Goal: Information Seeking & Learning: Check status

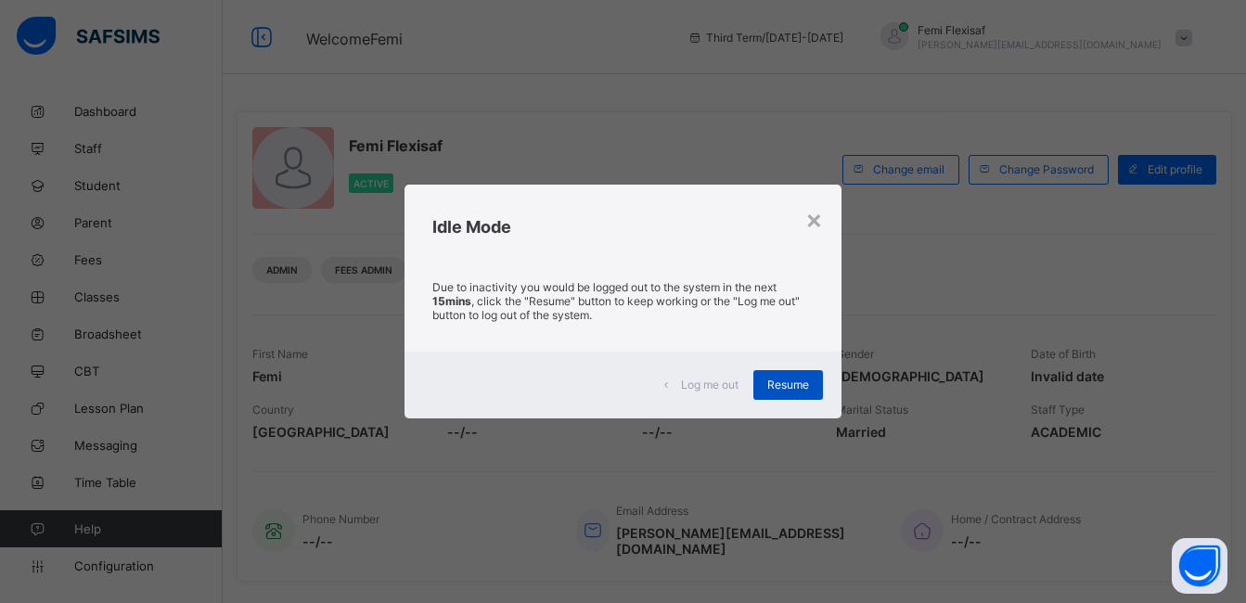
click at [786, 387] on span "Resume" at bounding box center [788, 385] width 42 height 14
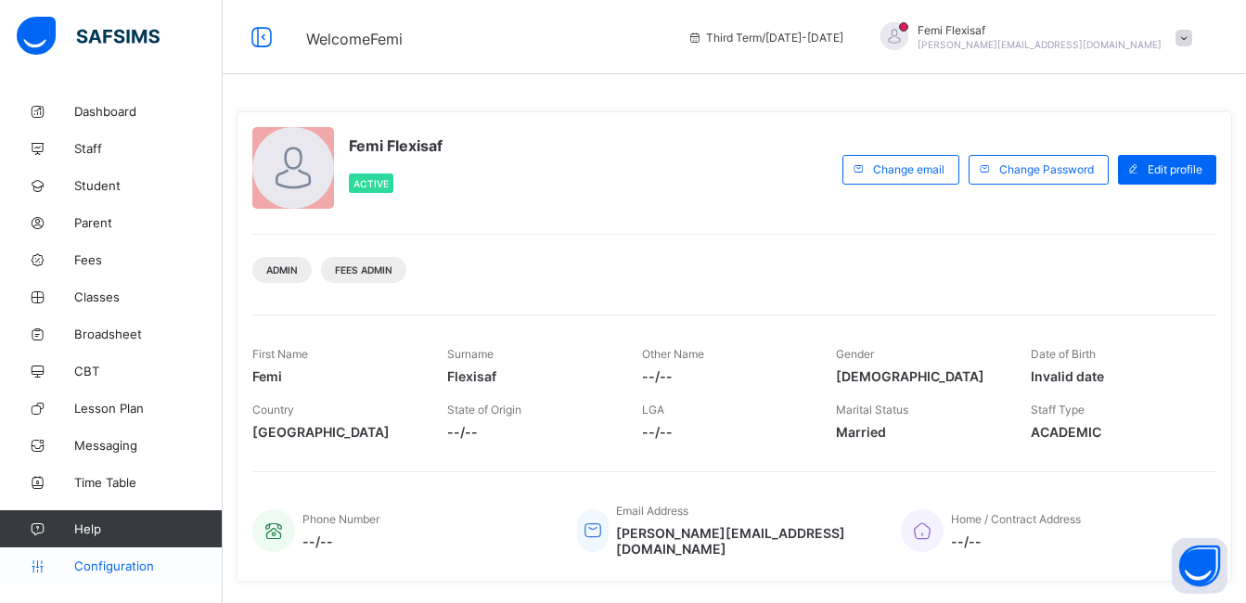
click at [126, 565] on span "Configuration" at bounding box center [147, 565] width 147 height 15
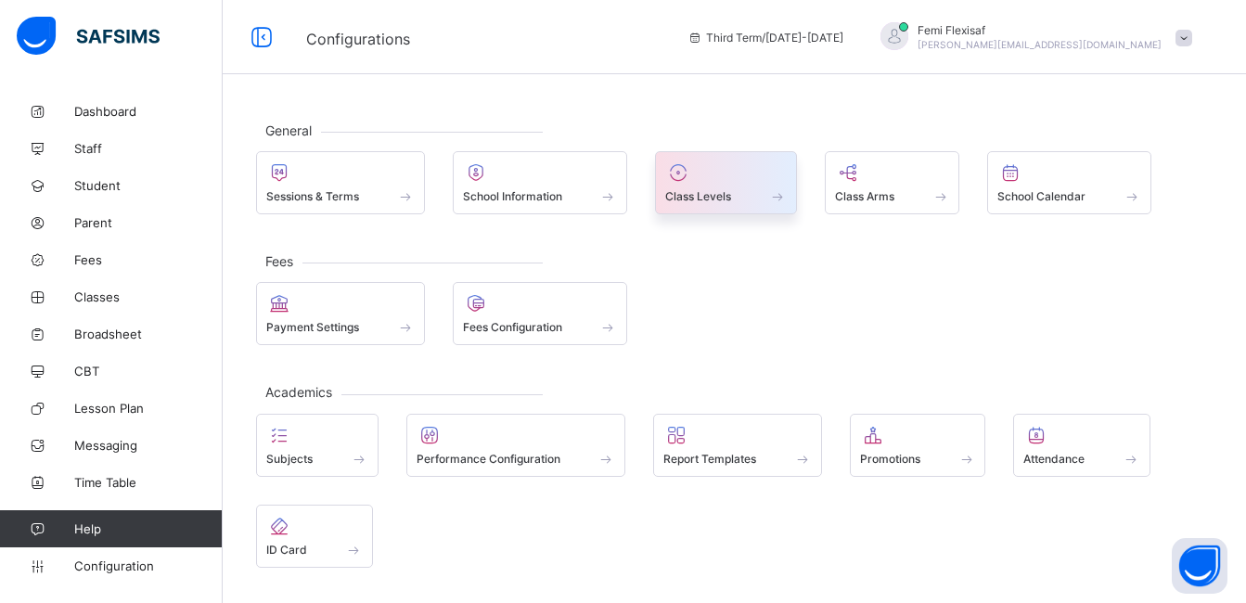
click at [715, 199] on span "Class Levels" at bounding box center [698, 196] width 66 height 14
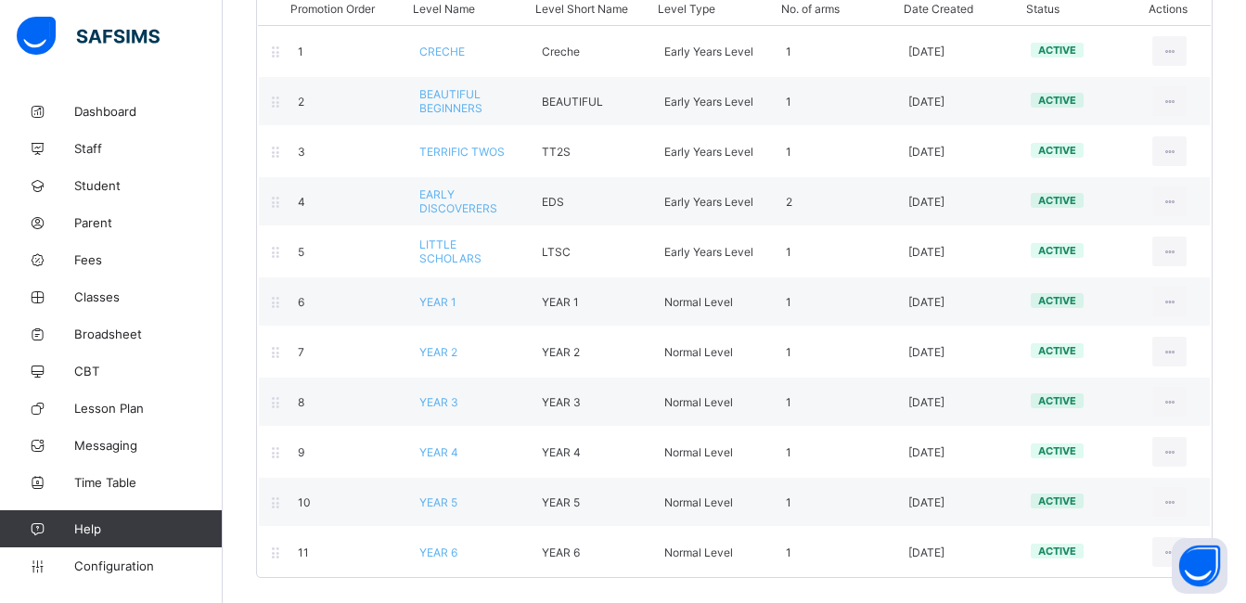
scroll to position [223, 0]
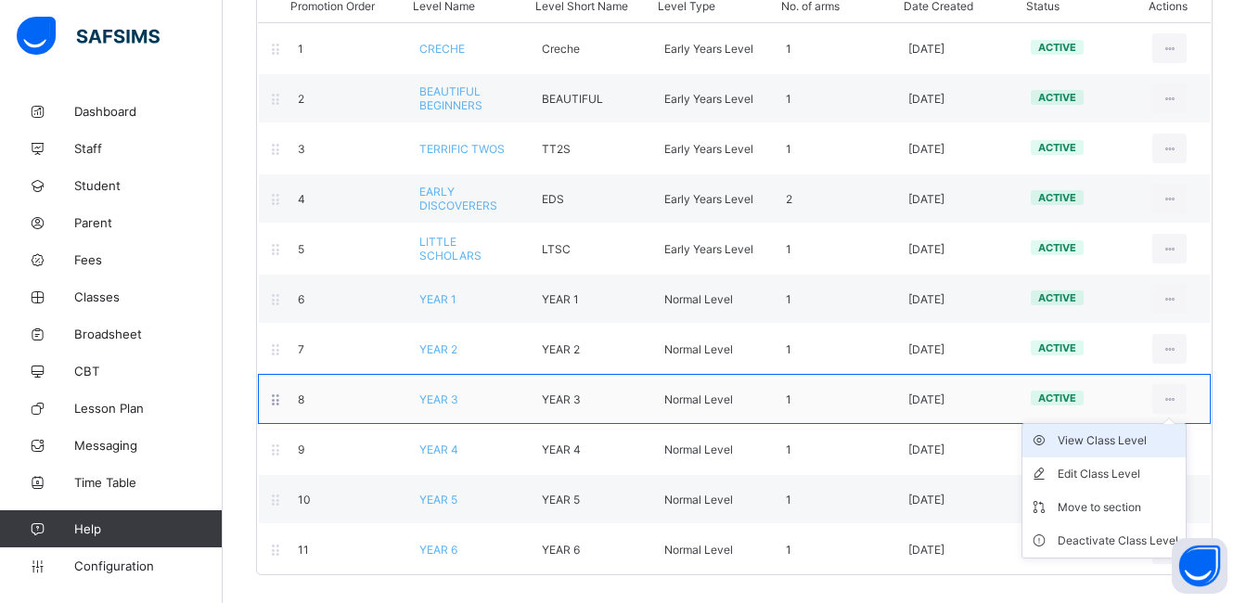
click at [1102, 442] on div "View Class Level" at bounding box center [1117, 440] width 121 height 19
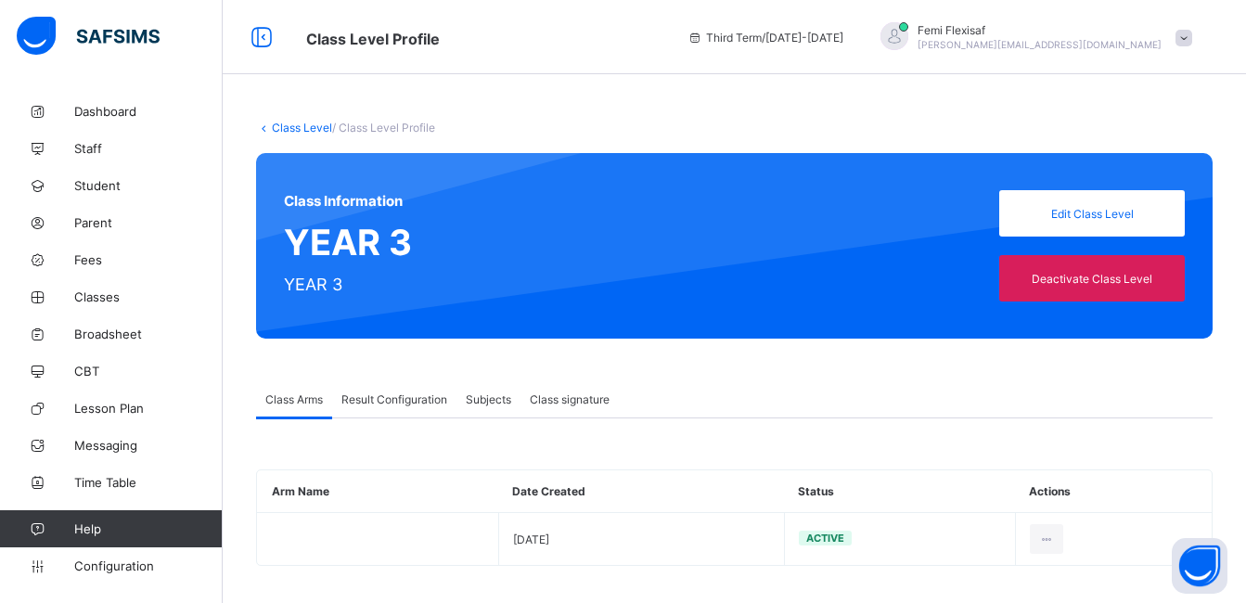
click at [369, 390] on div "Result Configuration" at bounding box center [394, 398] width 124 height 37
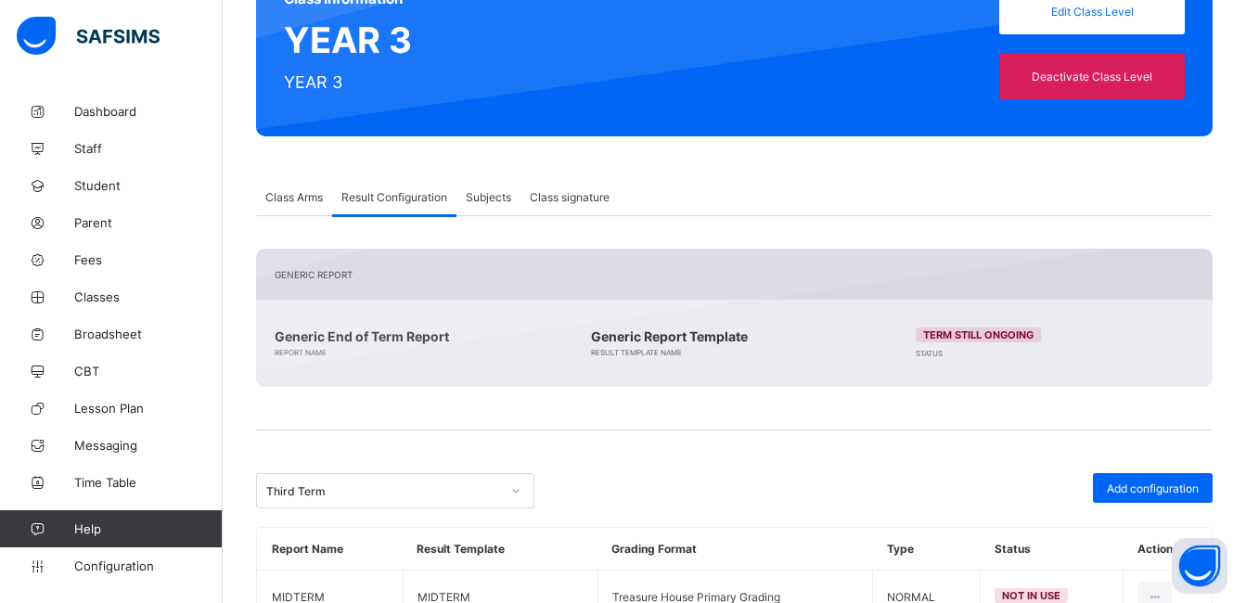
scroll to position [322, 0]
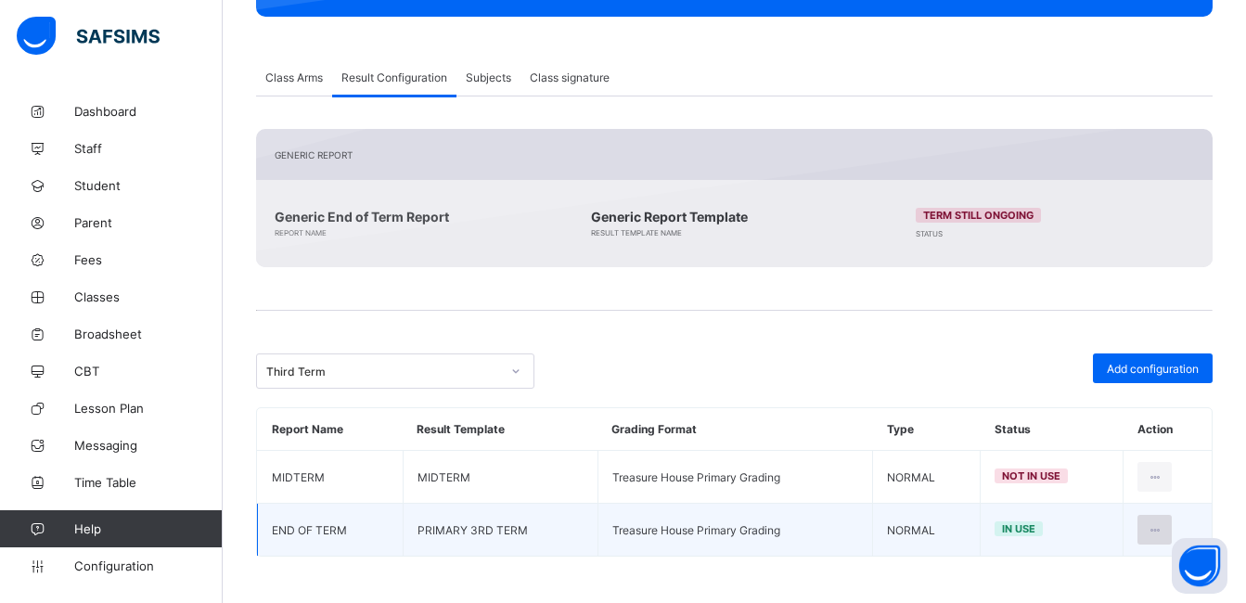
click at [1162, 532] on icon at bounding box center [1154, 530] width 16 height 14
click at [1093, 574] on div "Edit Configuration" at bounding box center [1110, 571] width 108 height 19
type input "**********"
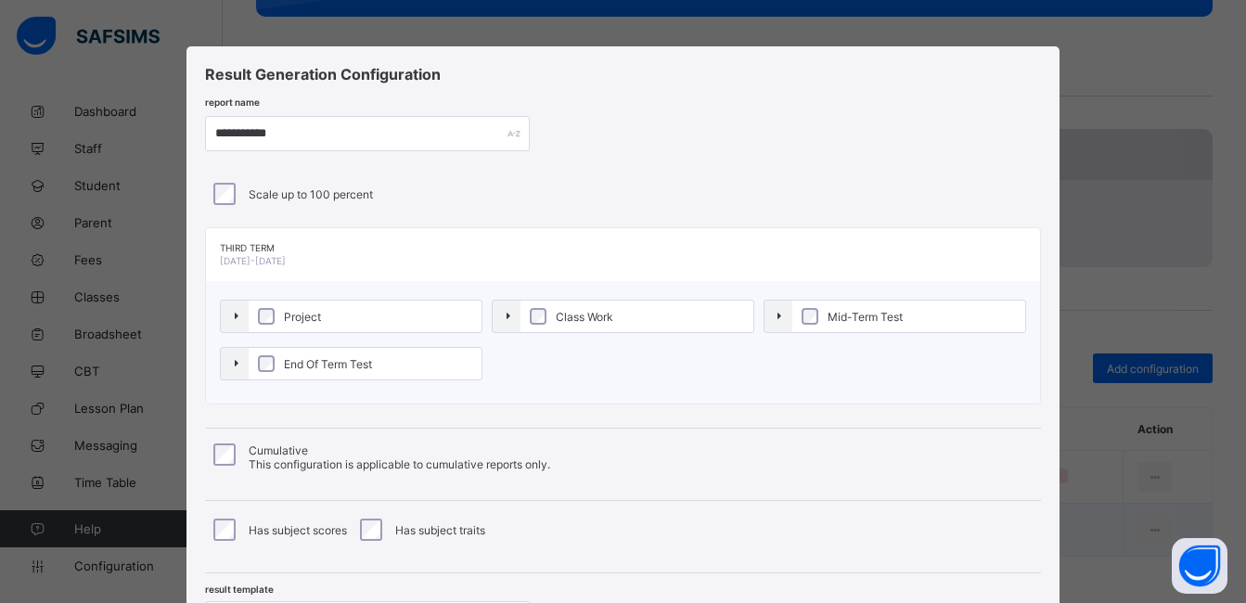
click at [783, 170] on div "**********" at bounding box center [622, 357] width 872 height 622
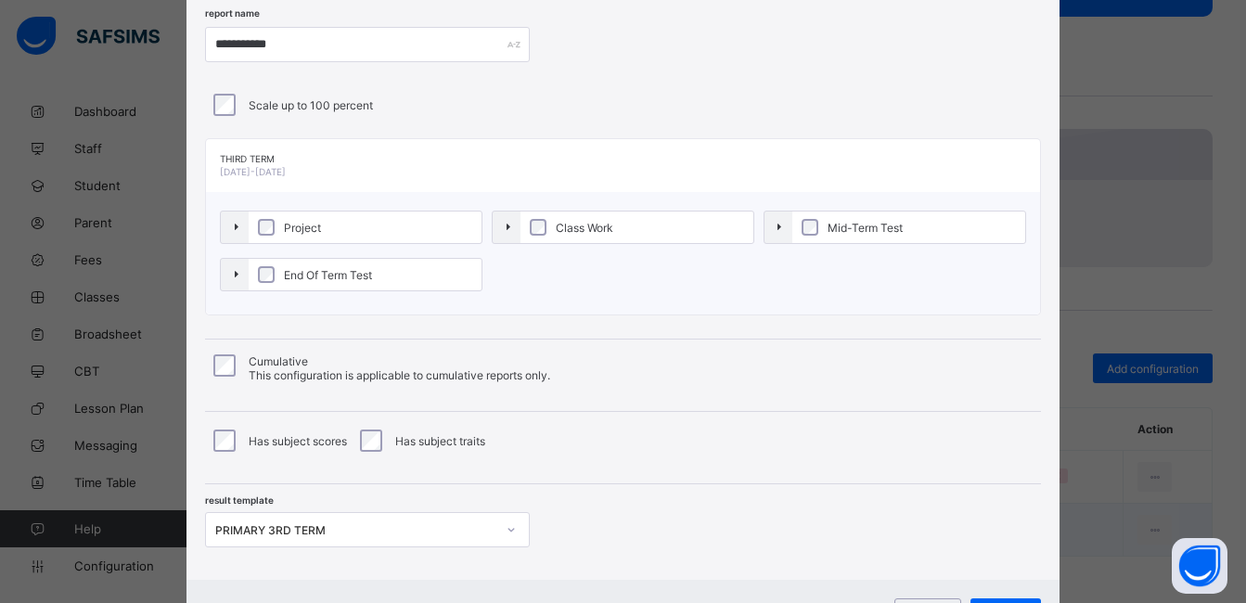
scroll to position [179, 0]
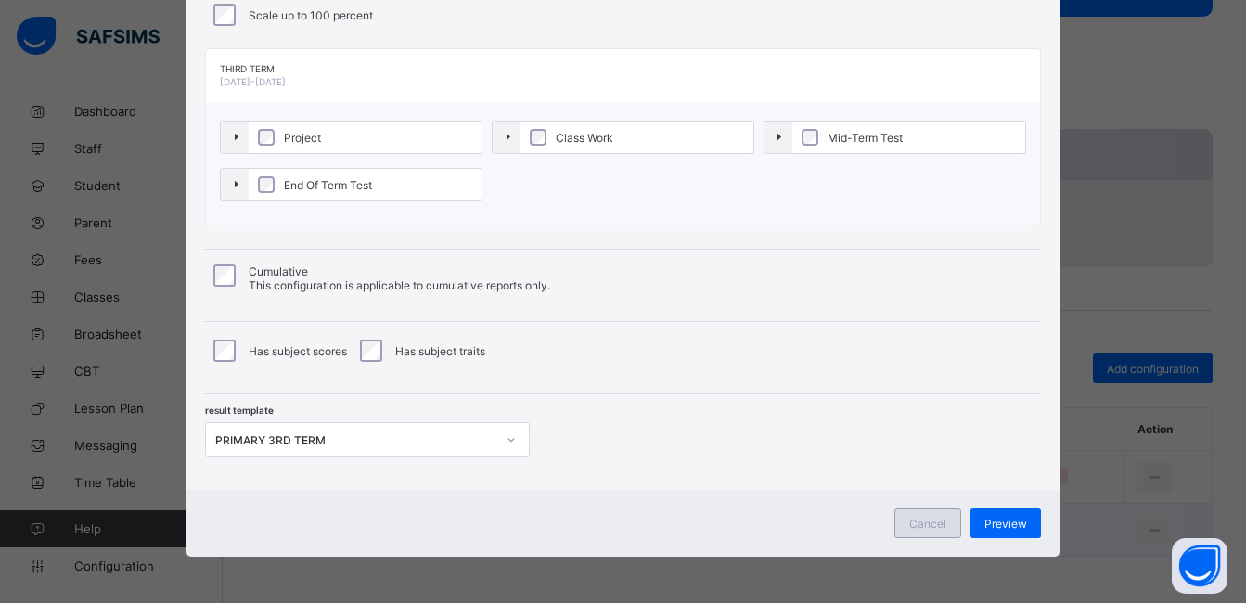
click at [937, 518] on span "Cancel" at bounding box center [927, 524] width 37 height 14
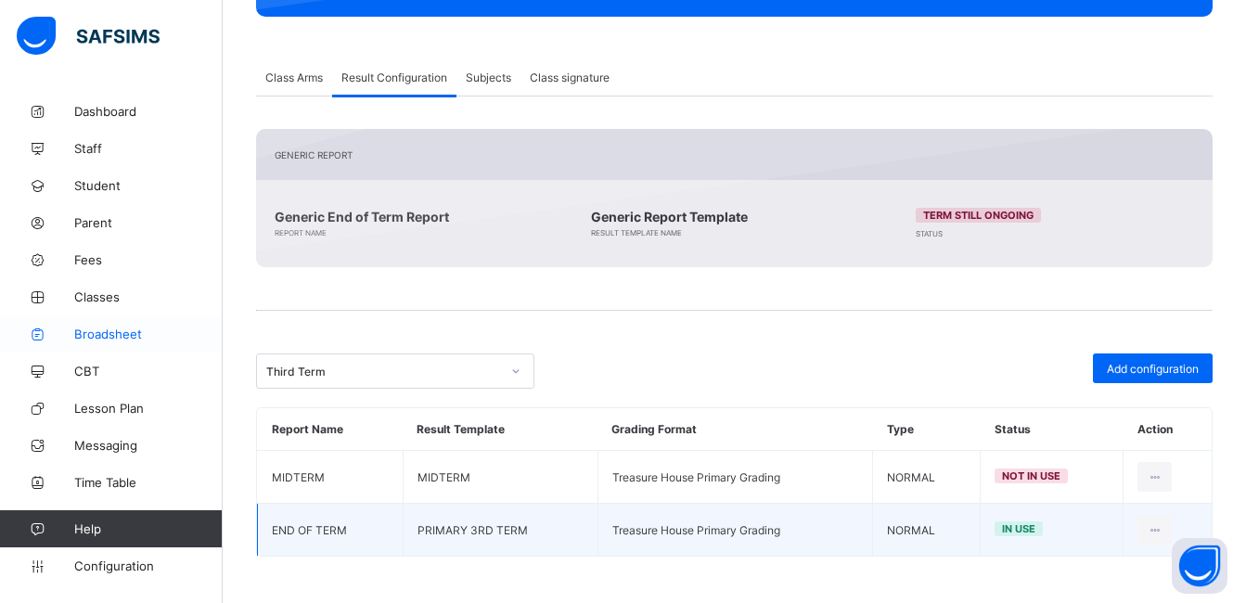
click at [122, 330] on span "Broadsheet" at bounding box center [148, 333] width 148 height 15
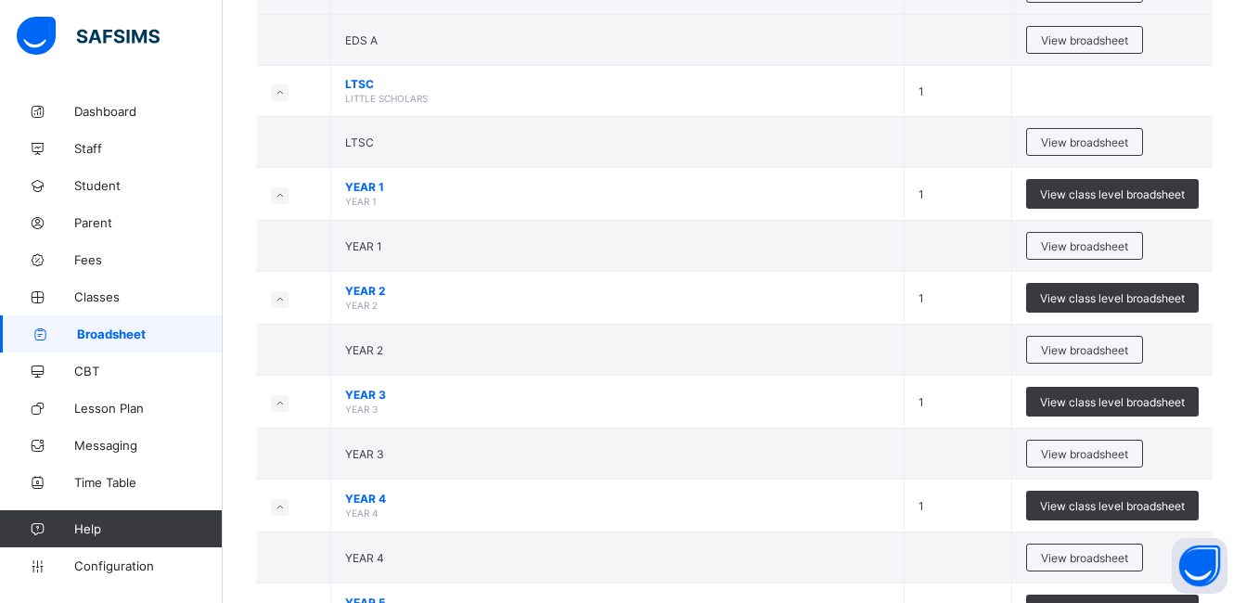
scroll to position [616, 0]
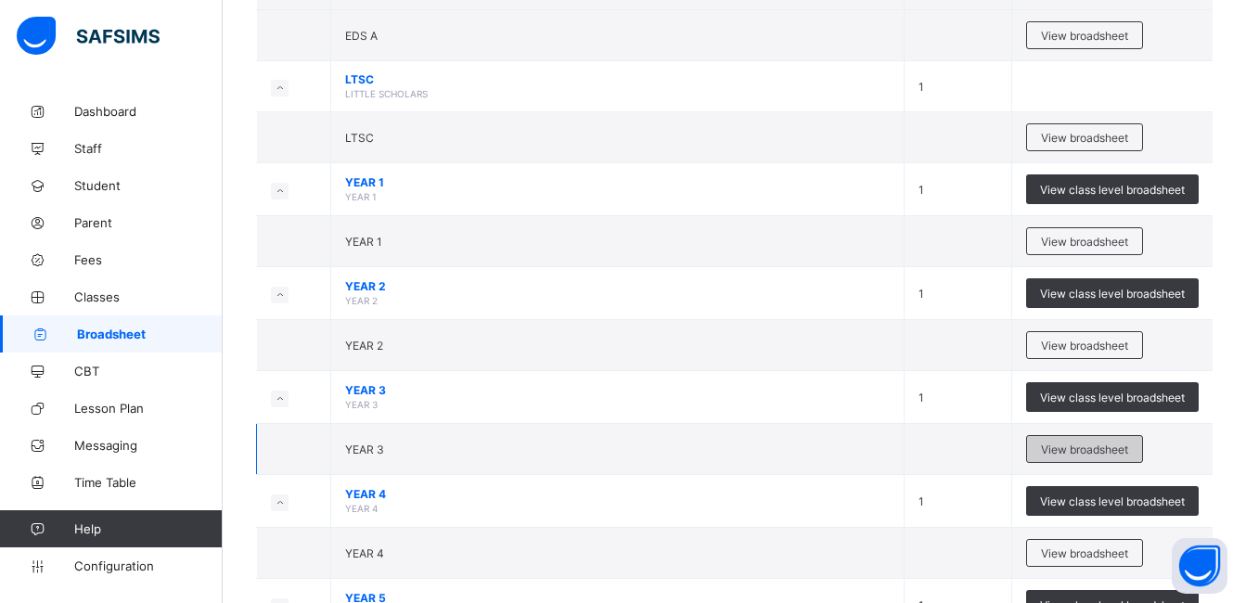
click at [1092, 448] on span "View broadsheet" at bounding box center [1084, 449] width 87 height 14
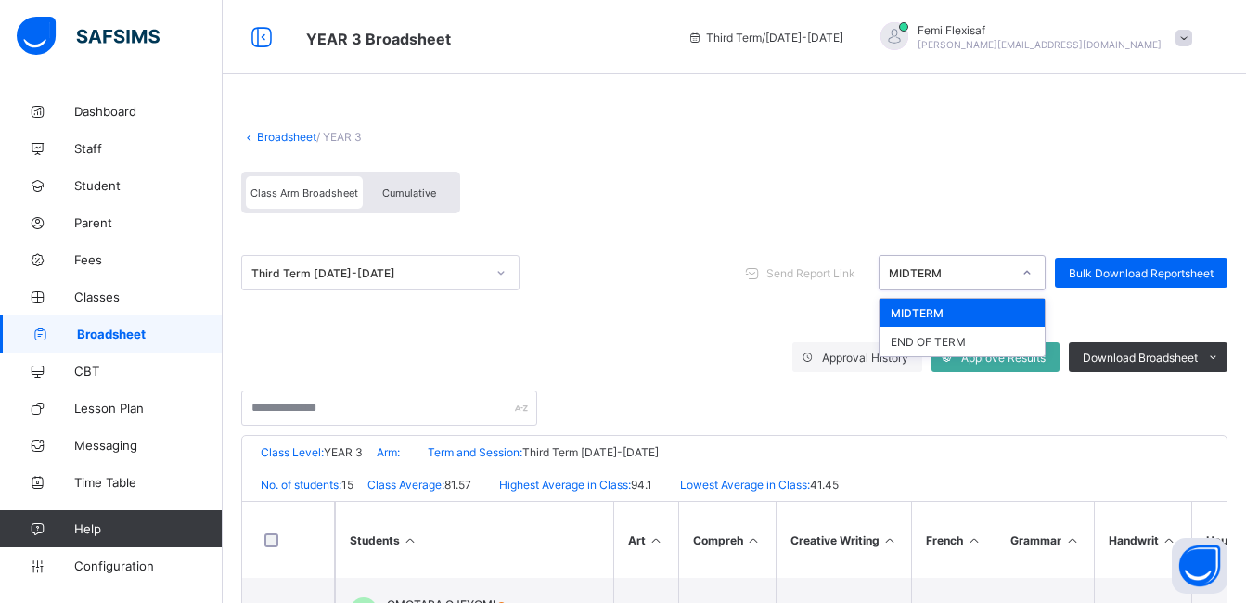
click at [1008, 270] on div "MIDTERM" at bounding box center [950, 273] width 122 height 14
click at [955, 341] on div "END OF TERM" at bounding box center [961, 341] width 165 height 29
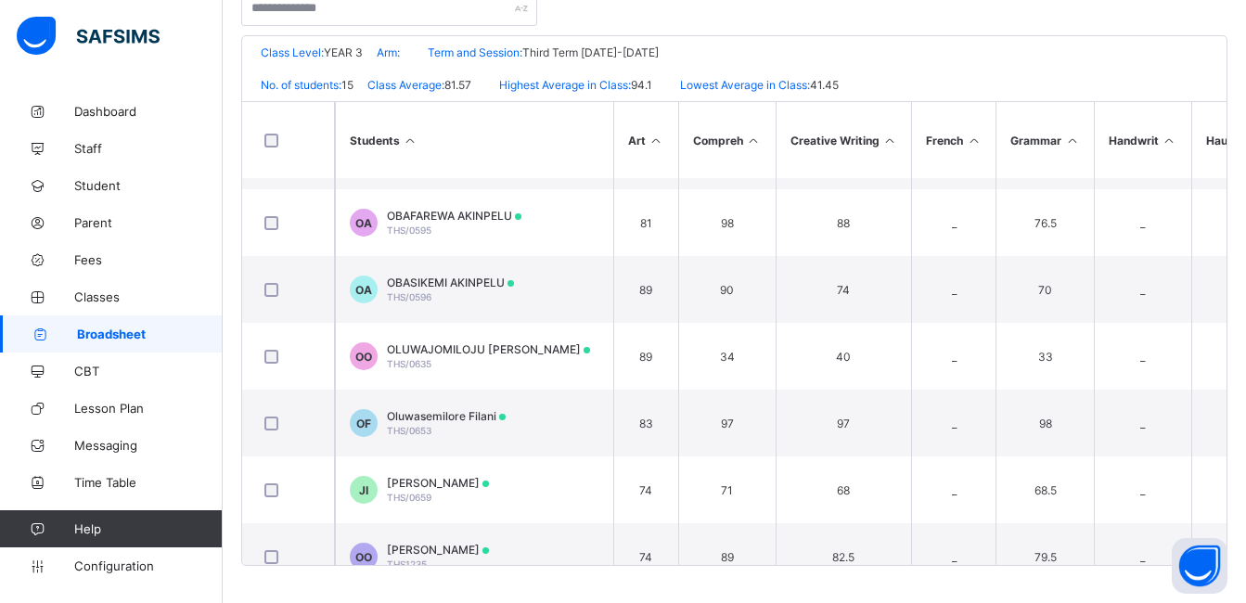
scroll to position [622, 0]
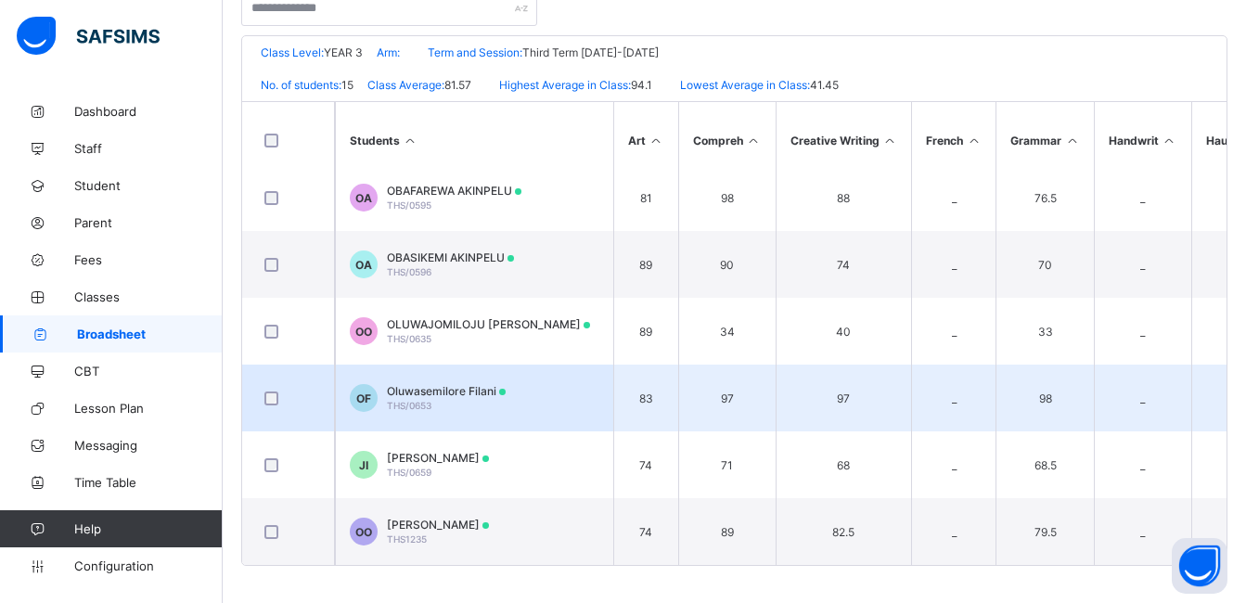
click at [455, 392] on div "Oluwasemilore Filani THS/0653" at bounding box center [446, 398] width 119 height 28
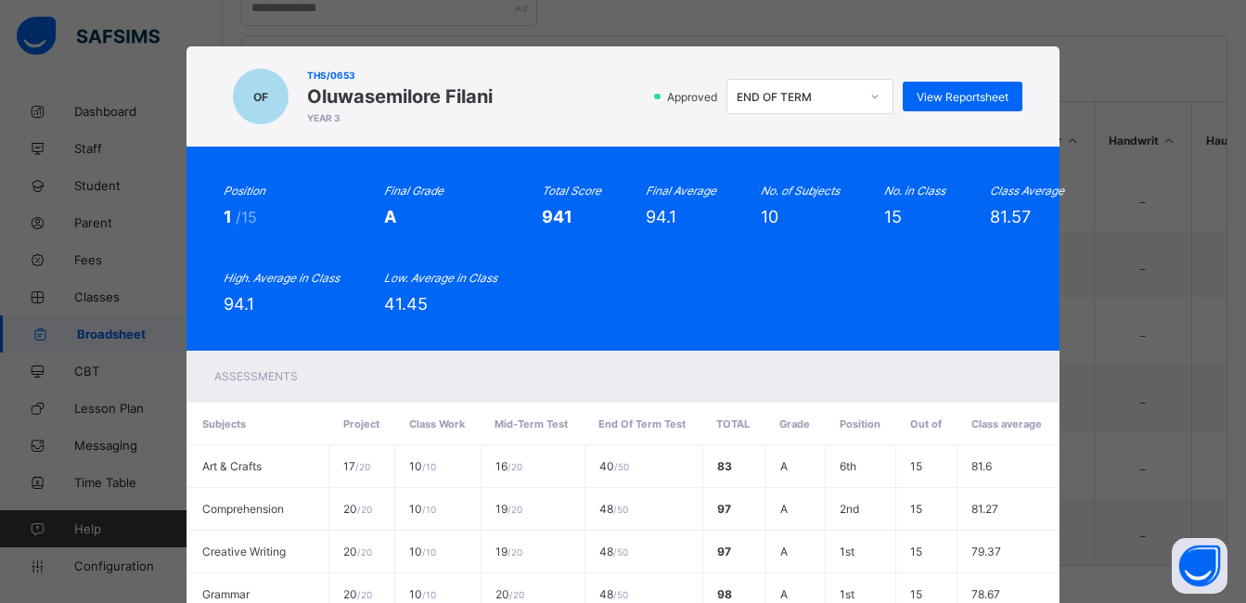
click at [749, 321] on div "Position 1 /15 Final Grade A Total Score 941 Final Average 94.1 No. of Subjects…" at bounding box center [622, 249] width 872 height 204
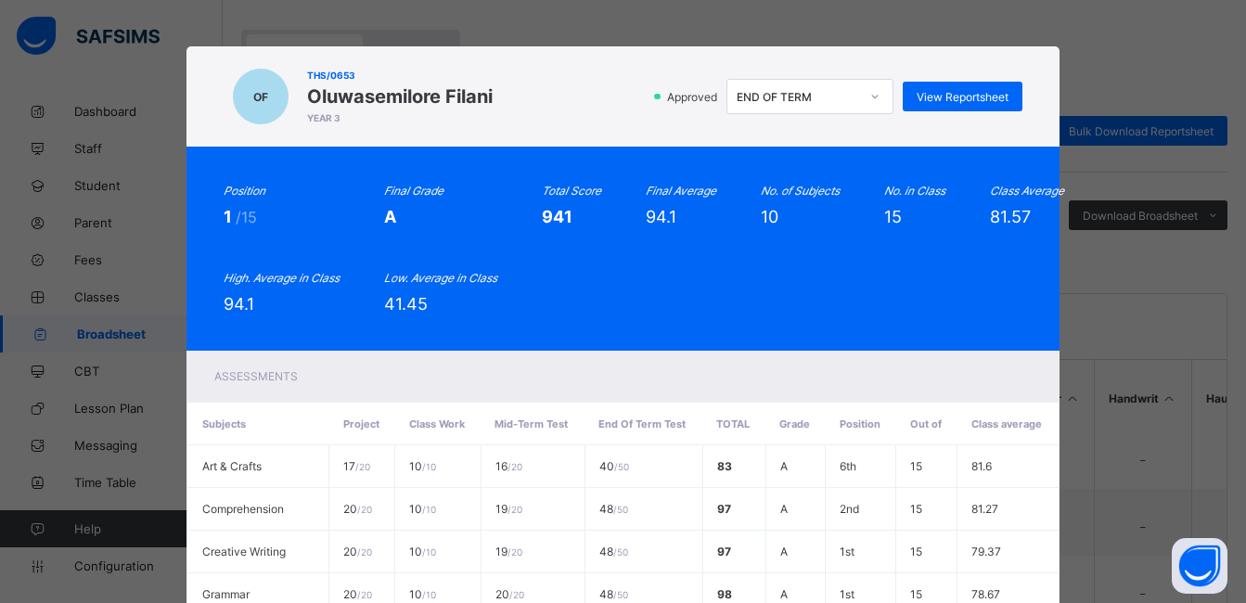
scroll to position [140, 0]
click at [860, 256] on div "Position 1 /15 Final Grade A Total Score 941 Final Average 94.1 No. of Subjects…" at bounding box center [623, 249] width 798 height 130
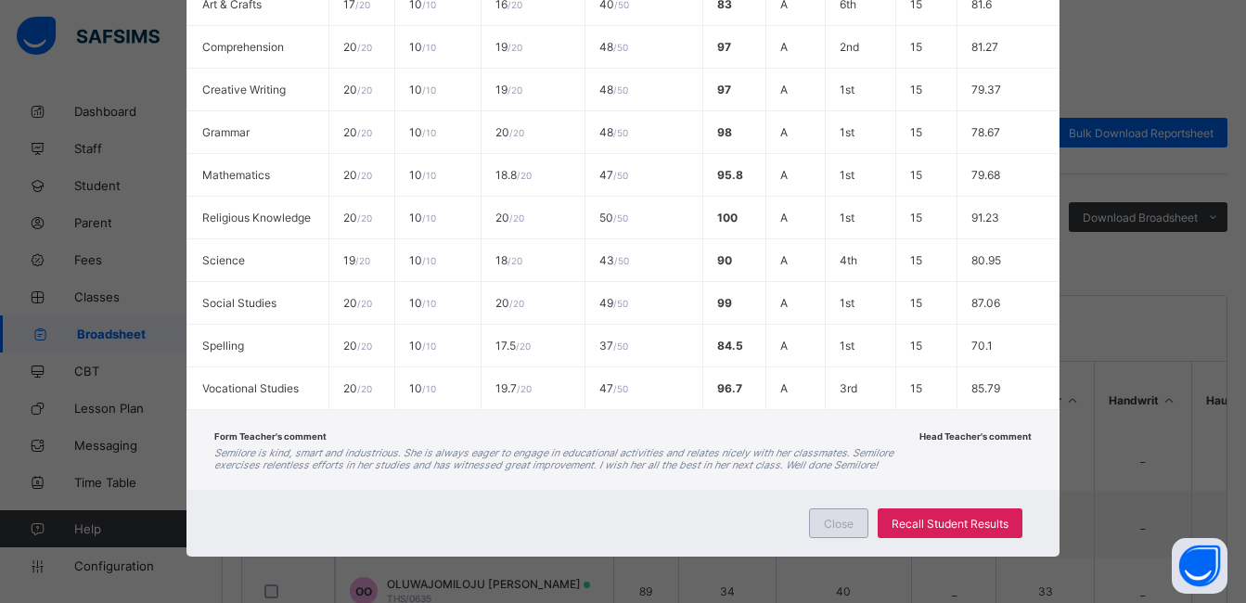
click at [842, 530] on span "Close" at bounding box center [839, 524] width 30 height 14
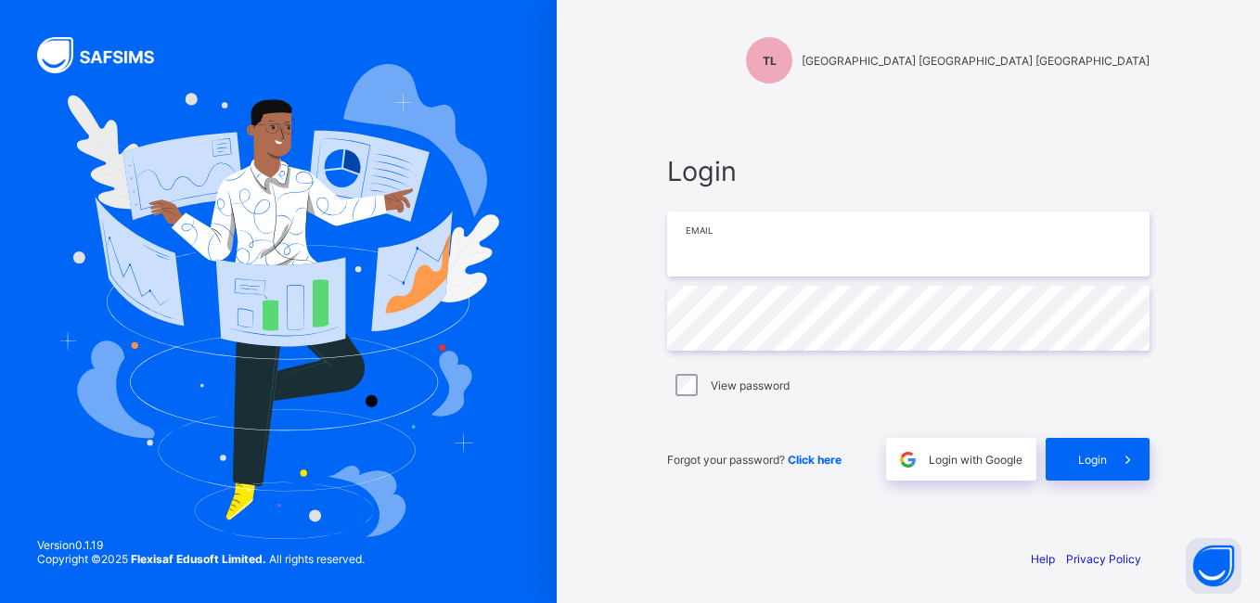
type input "**********"
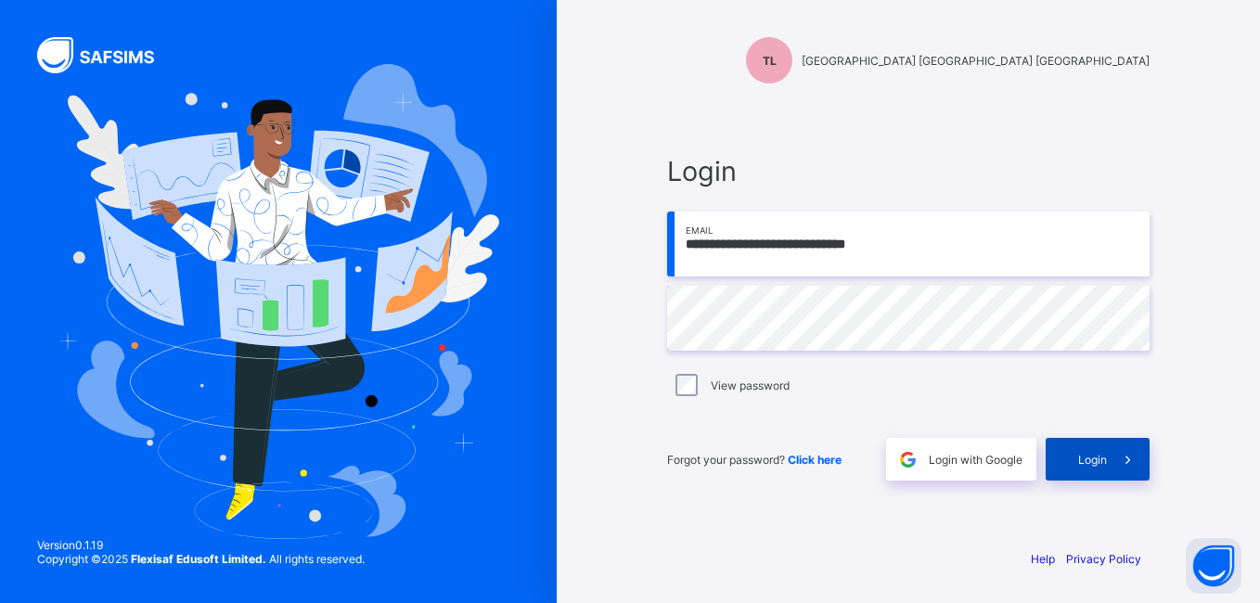
click at [1071, 452] on div "Login" at bounding box center [1097, 459] width 104 height 43
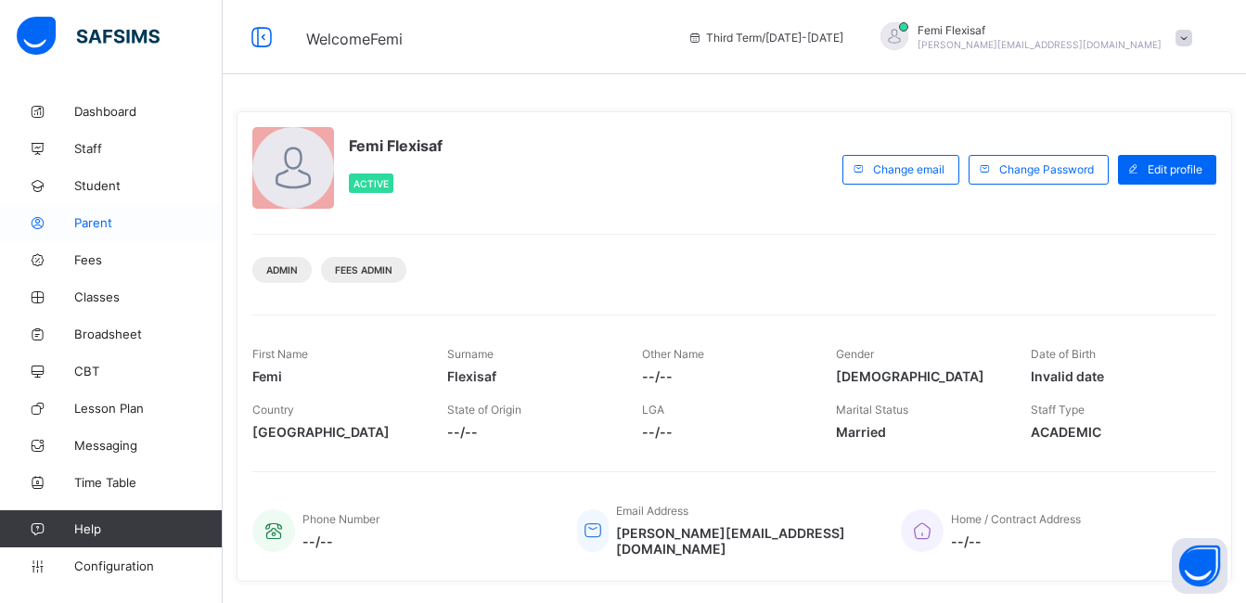
click at [102, 222] on span "Parent" at bounding box center [148, 222] width 148 height 15
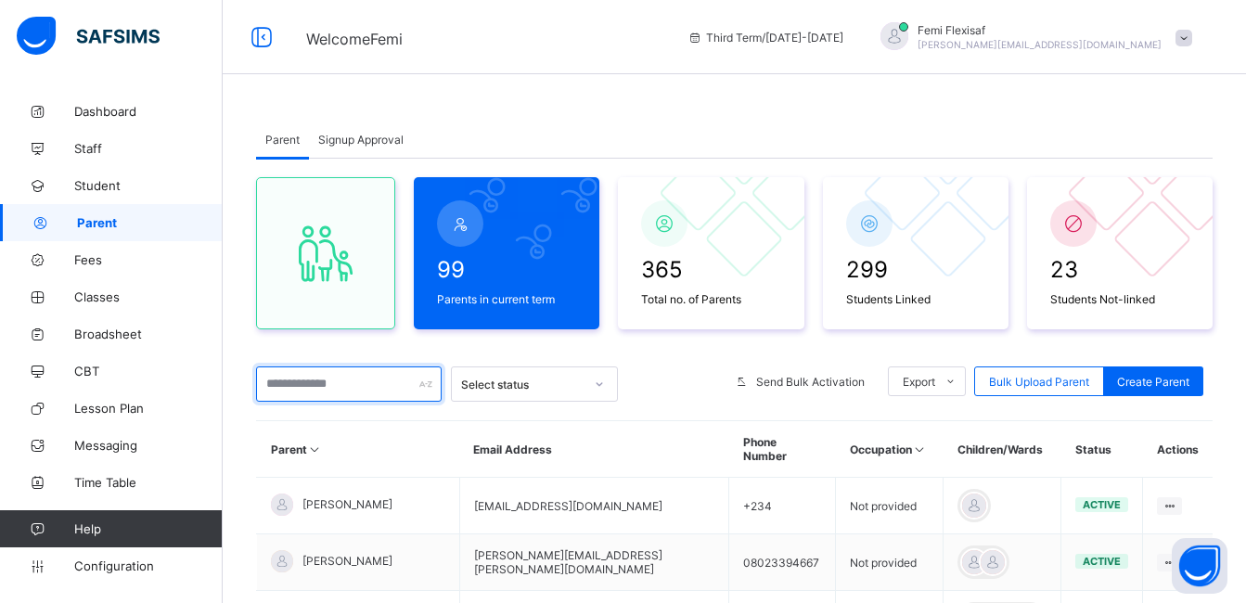
click at [339, 394] on input "text" at bounding box center [349, 383] width 186 height 35
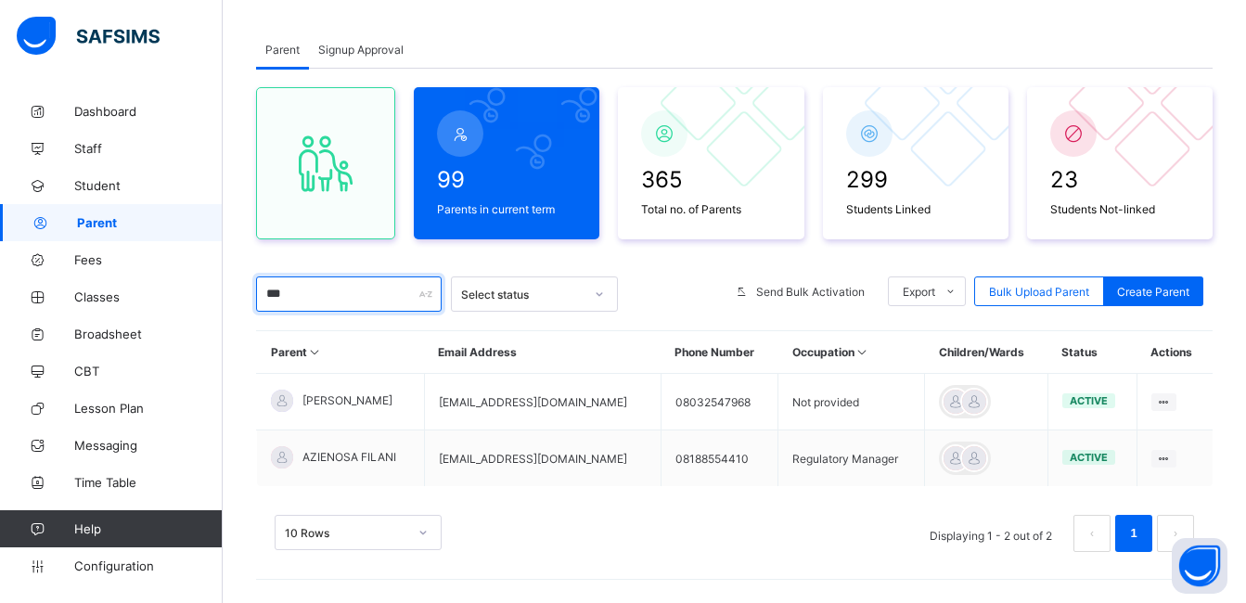
scroll to position [104, 0]
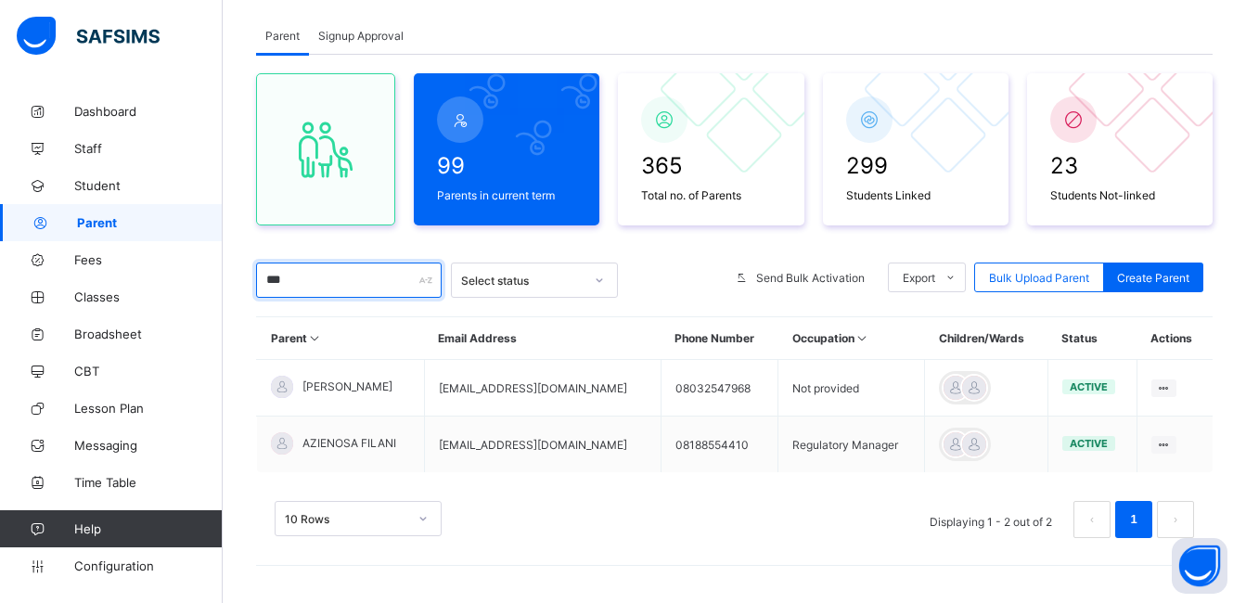
type input "***"
